Goal: Information Seeking & Learning: Learn about a topic

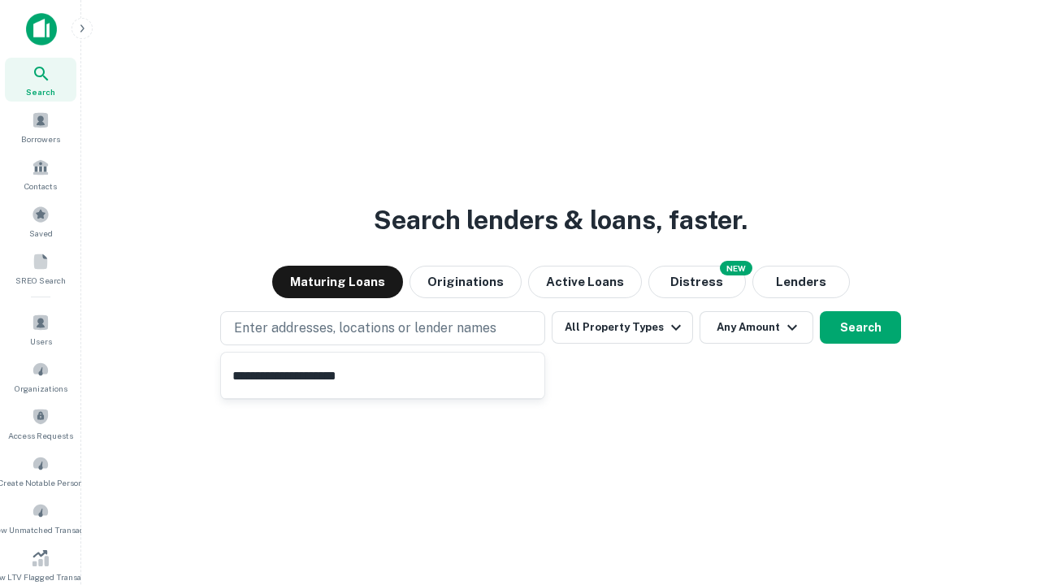
type input "**********"
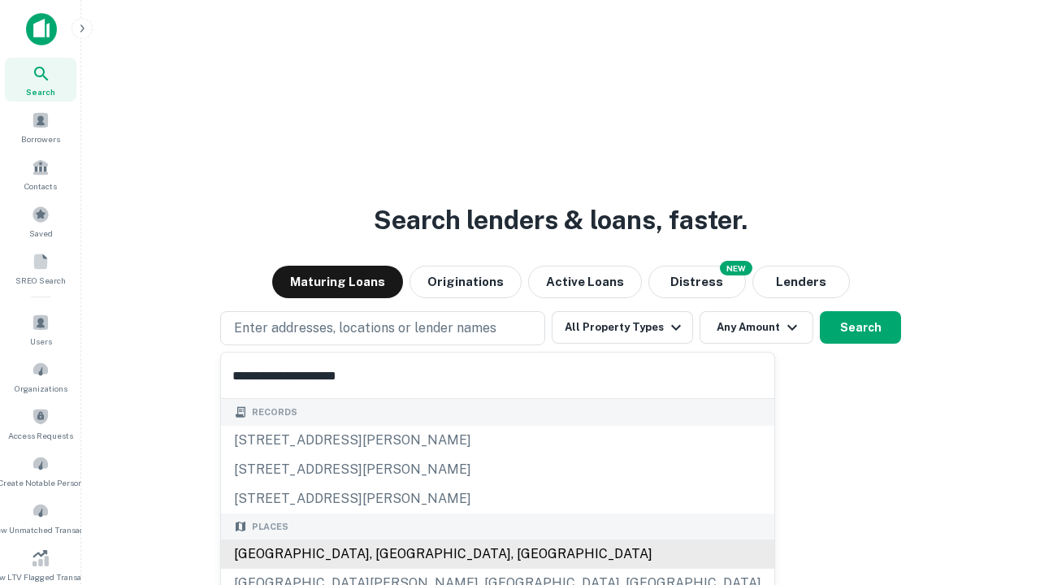
click at [388, 554] on div "[GEOGRAPHIC_DATA], [GEOGRAPHIC_DATA], [GEOGRAPHIC_DATA]" at bounding box center [497, 554] width 553 height 29
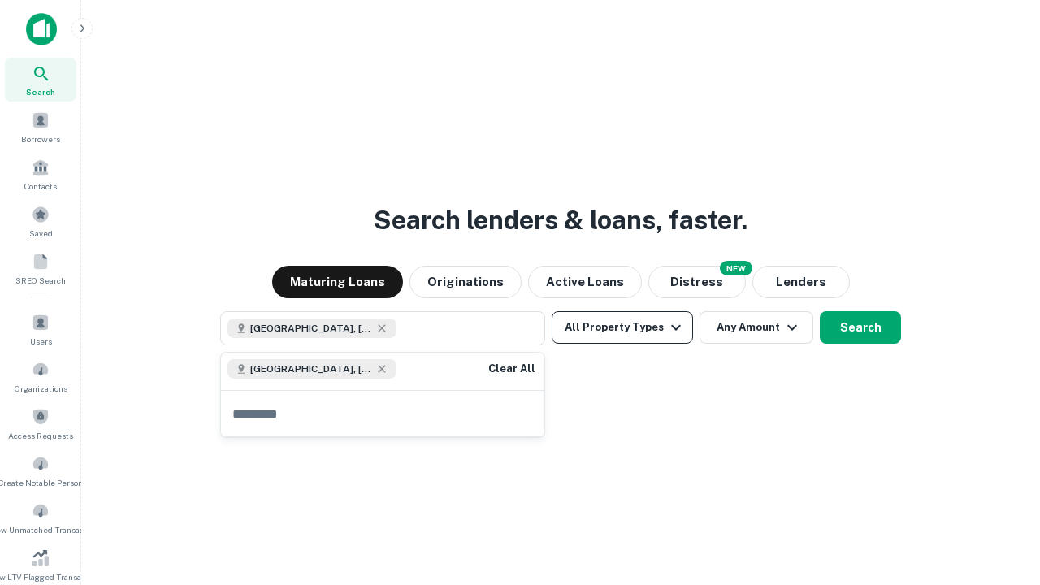
click at [622, 327] on button "All Property Types" at bounding box center [622, 327] width 141 height 33
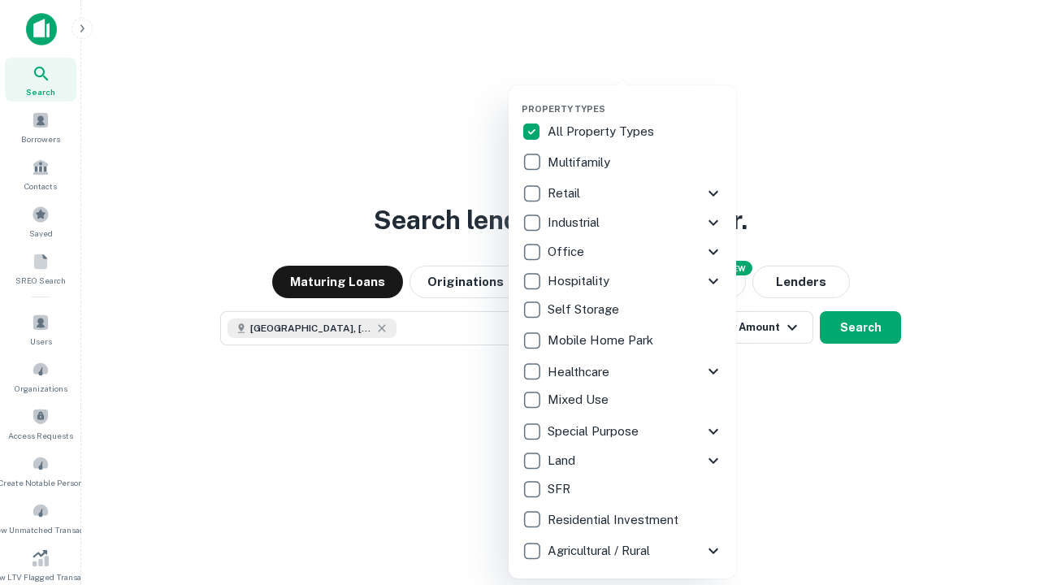
click at [635, 98] on button "button" at bounding box center [636, 98] width 228 height 1
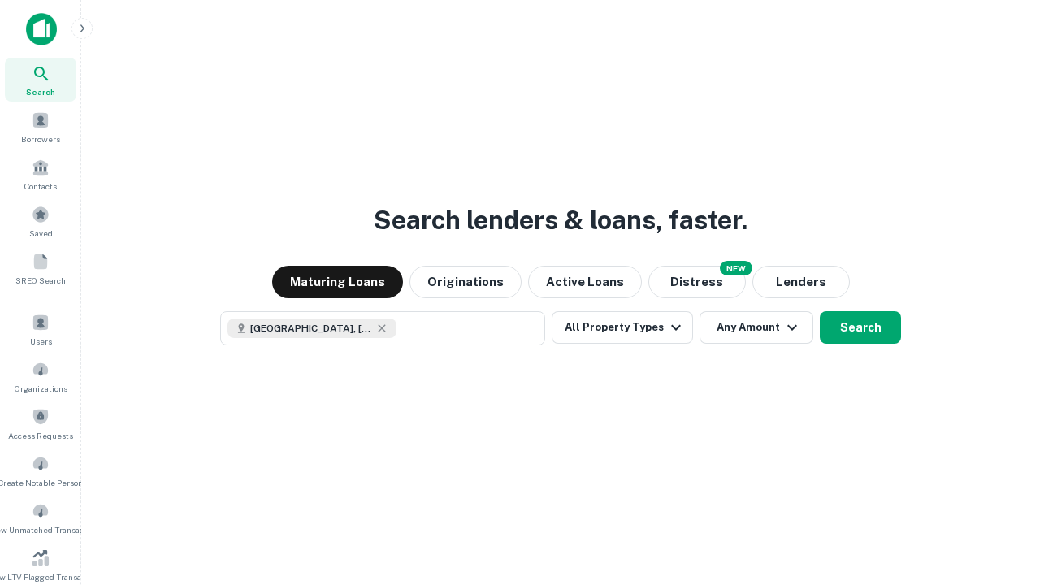
scroll to position [9, 196]
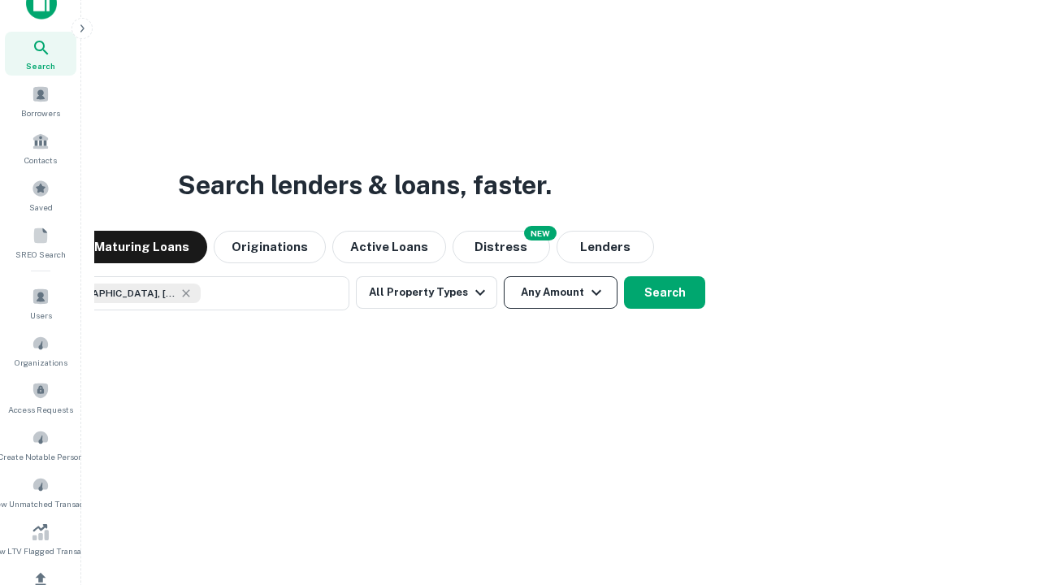
click at [504, 276] on button "Any Amount" at bounding box center [561, 292] width 114 height 33
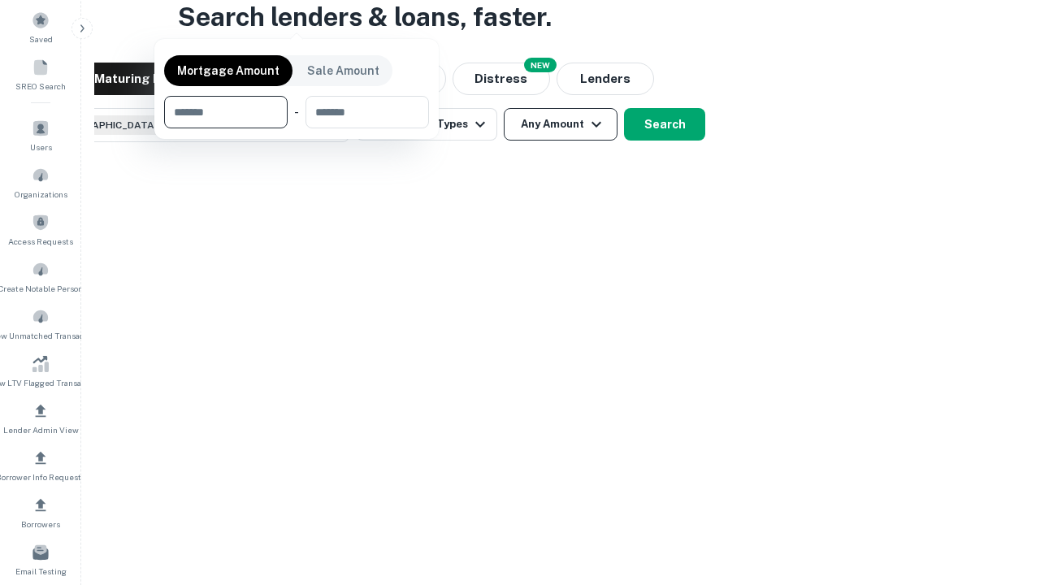
scroll to position [117, 460]
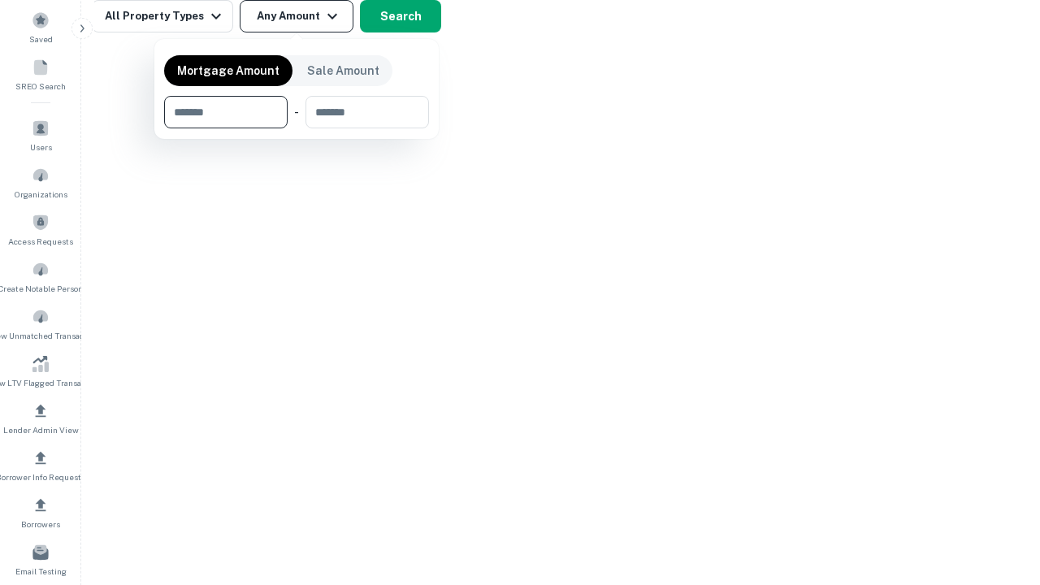
type input "*******"
click at [297, 128] on button "button" at bounding box center [296, 128] width 265 height 1
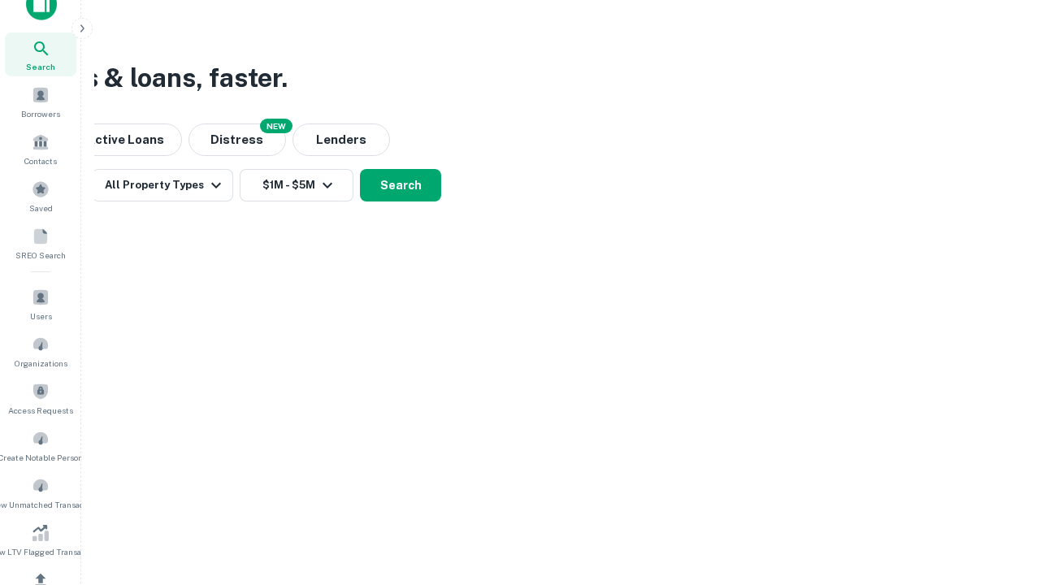
scroll to position [9, 300]
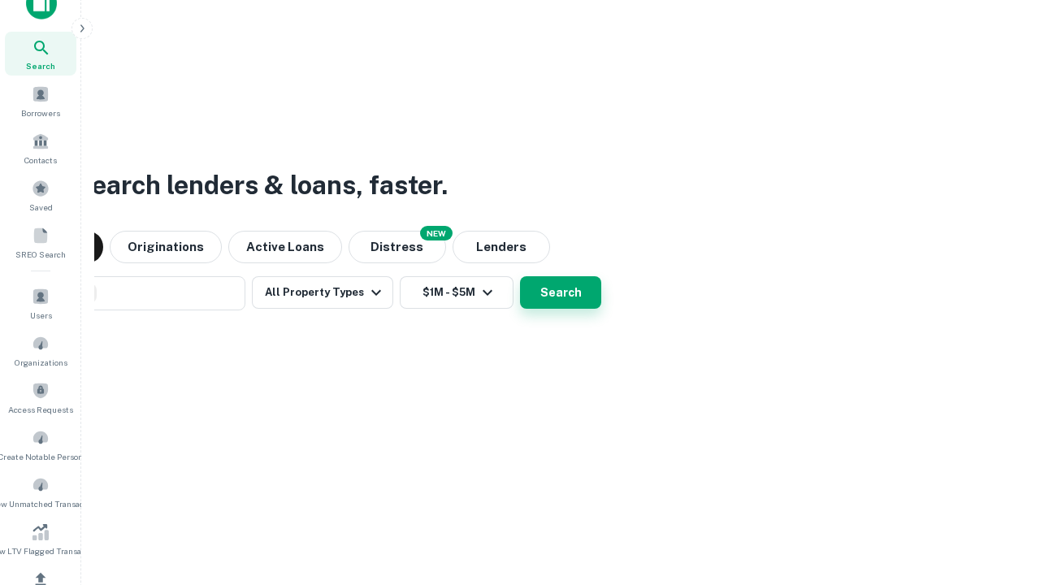
click at [520, 276] on button "Search" at bounding box center [560, 292] width 81 height 33
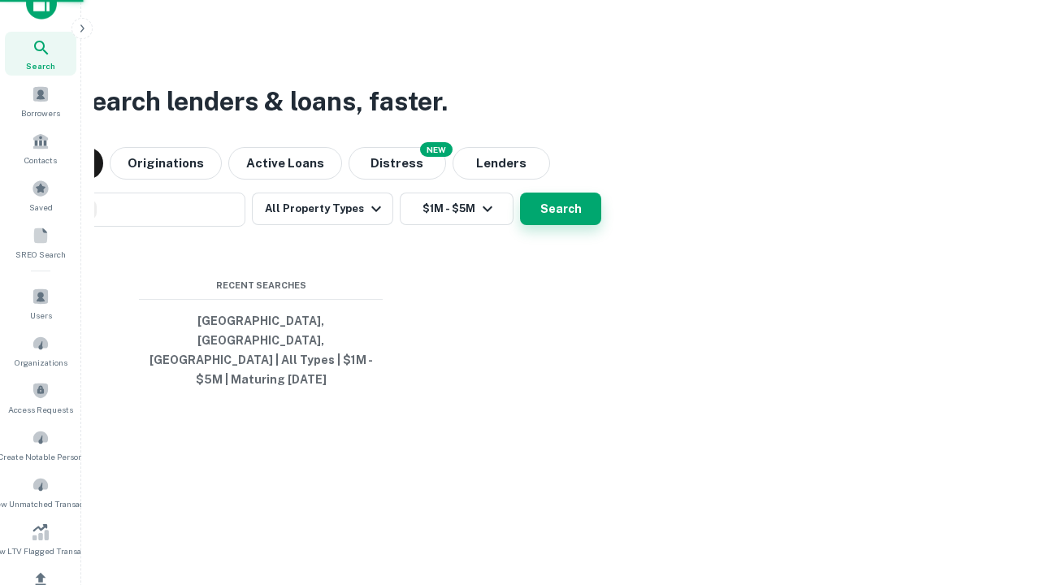
scroll to position [53, 460]
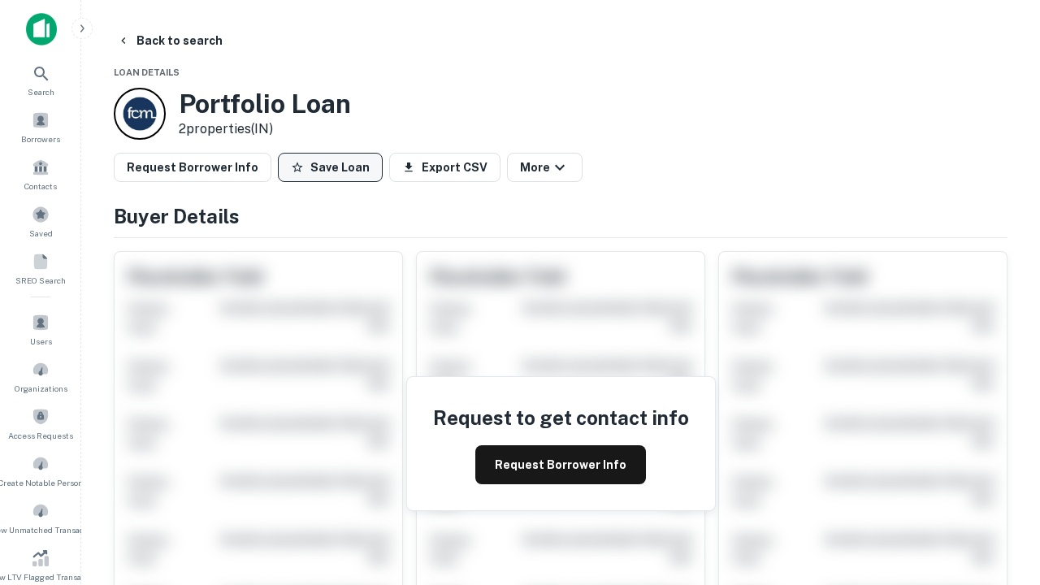
click at [330, 167] on button "Save Loan" at bounding box center [330, 167] width 105 height 29
click at [334, 167] on button "Save Loan" at bounding box center [330, 167] width 105 height 29
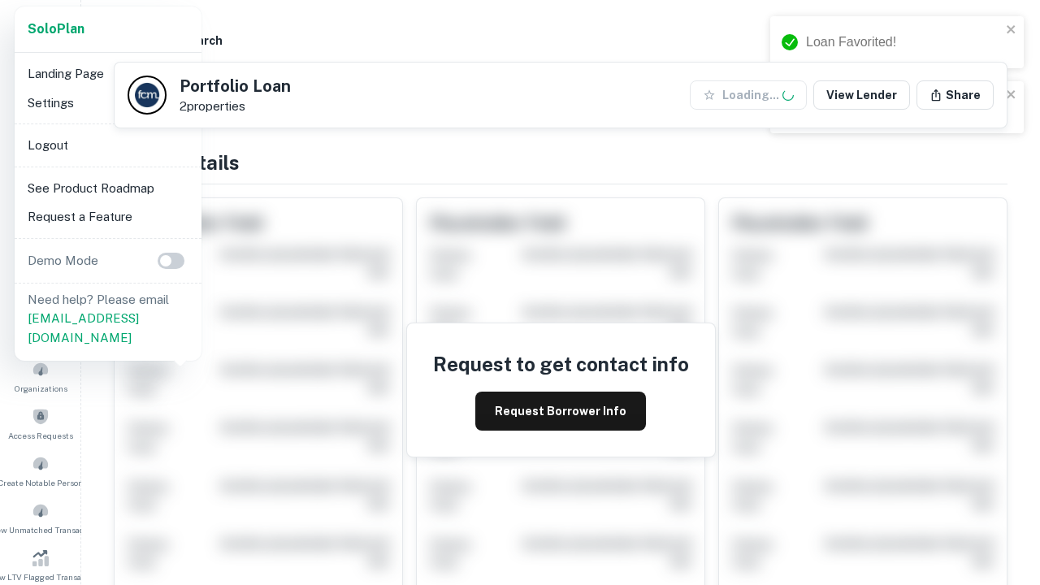
scroll to position [566, 0]
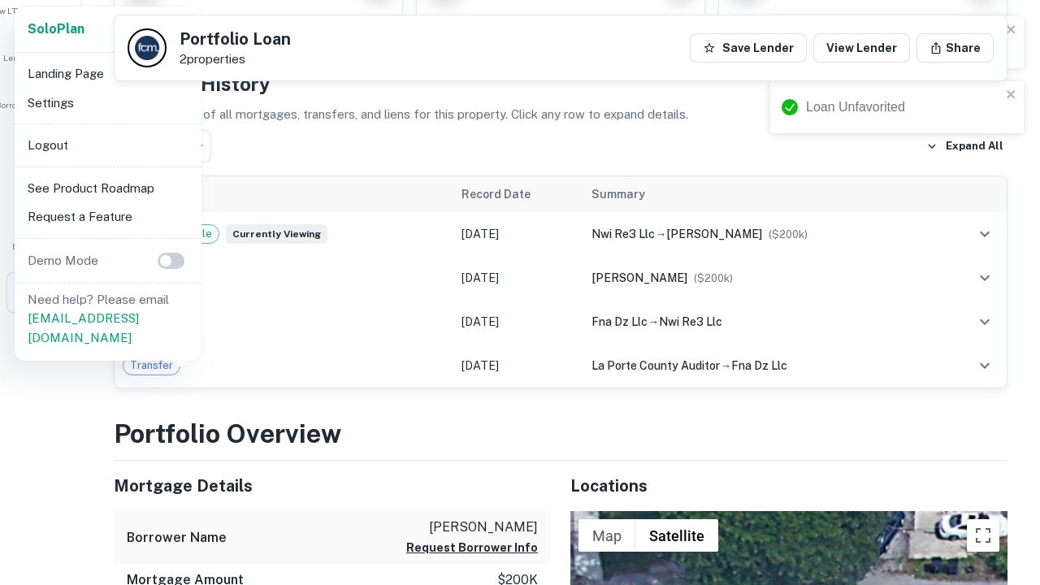
click at [107, 145] on li "Logout" at bounding box center [108, 145] width 174 height 29
